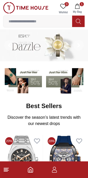
click at [78, 7] on icon "button" at bounding box center [77, 6] width 4 height 5
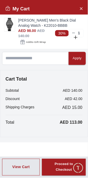
click at [81, 10] on icon "Close Account" at bounding box center [81, 8] width 4 height 6
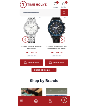
scroll to position [267, 0]
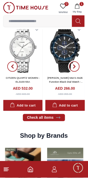
click at [79, 72] on span "button" at bounding box center [74, 67] width 10 height 10
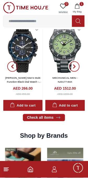
click at [73, 69] on icon "button" at bounding box center [74, 67] width 4 height 4
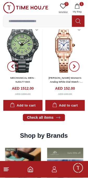
click at [77, 72] on span "button" at bounding box center [74, 67] width 10 height 10
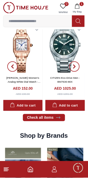
click at [40, 25] on input at bounding box center [37, 21] width 69 height 10
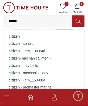
type input "*******"
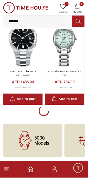
scroll to position [874, 0]
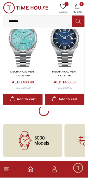
scroll to position [2842, 0]
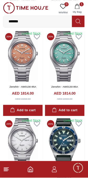
scroll to position [3480, 0]
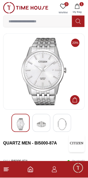
click at [45, 130] on img at bounding box center [41, 125] width 9 height 12
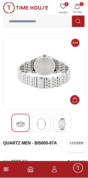
click at [61, 126] on img at bounding box center [61, 125] width 9 height 12
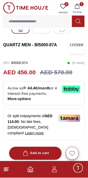
scroll to position [99, 0]
